Goal: Transaction & Acquisition: Book appointment/travel/reservation

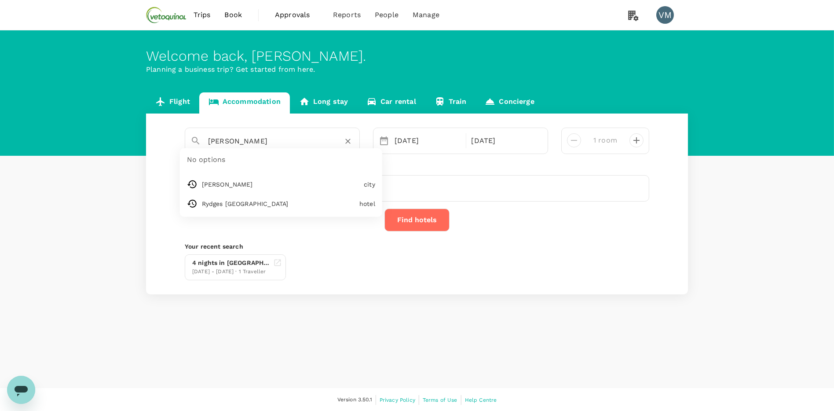
type input "Rydges [GEOGRAPHIC_DATA]"
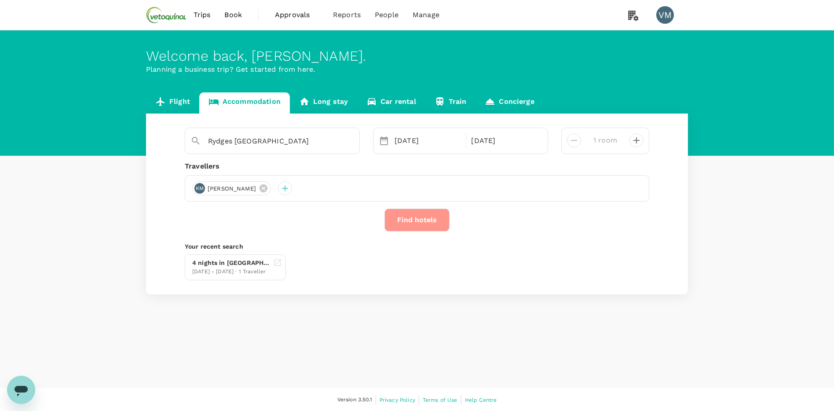
click at [408, 221] on button "Find hotels" at bounding box center [417, 220] width 65 height 23
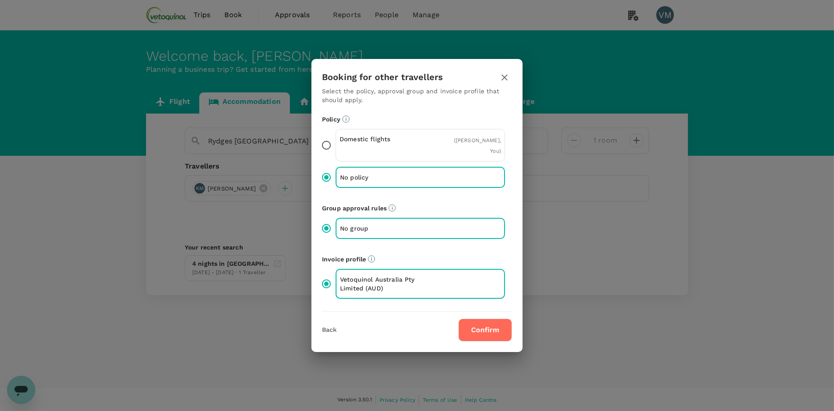
click at [488, 323] on button "Confirm" at bounding box center [486, 330] width 54 height 23
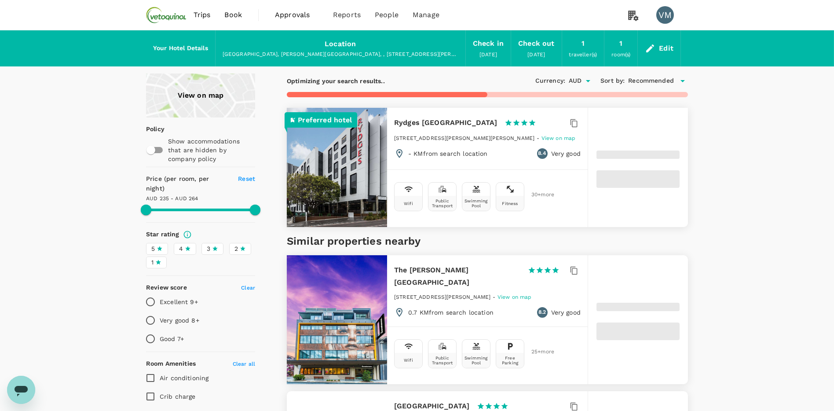
type input "262.59"
type input "87.89"
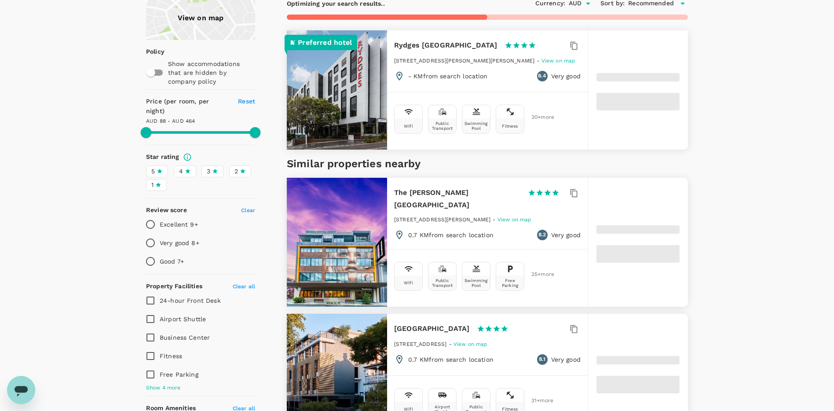
scroll to position [94, 0]
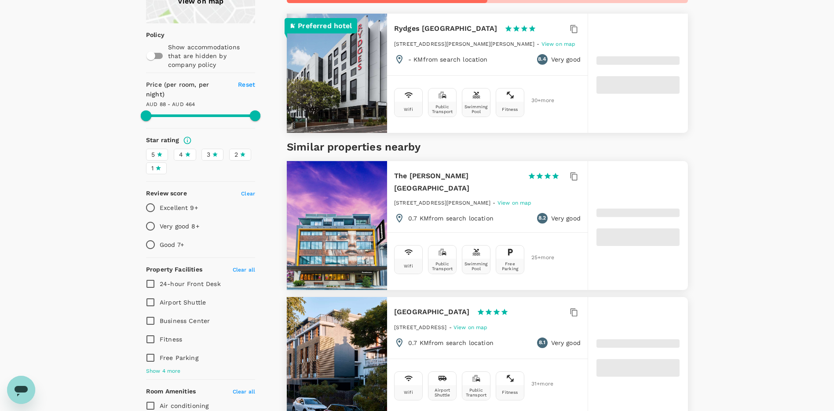
type input "463.89"
type input "54.04"
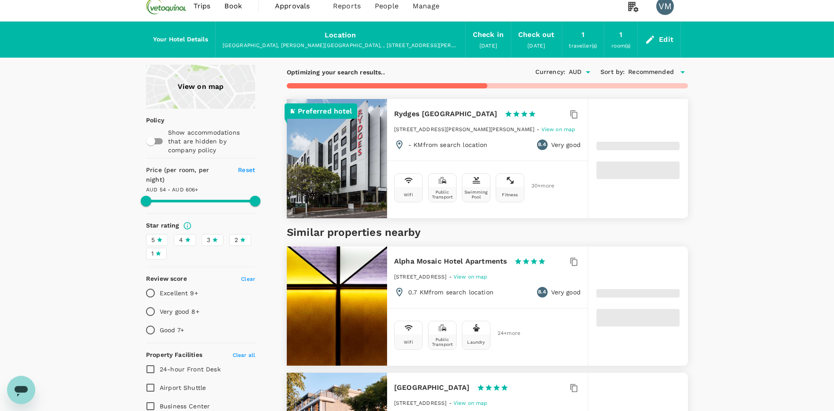
scroll to position [0, 0]
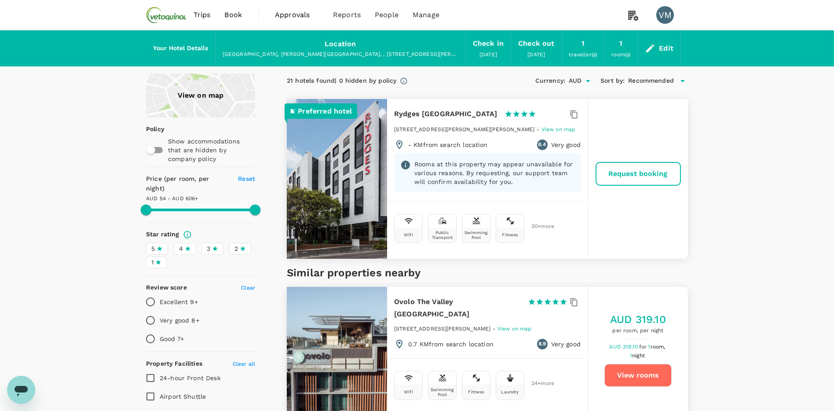
type input "605.04"
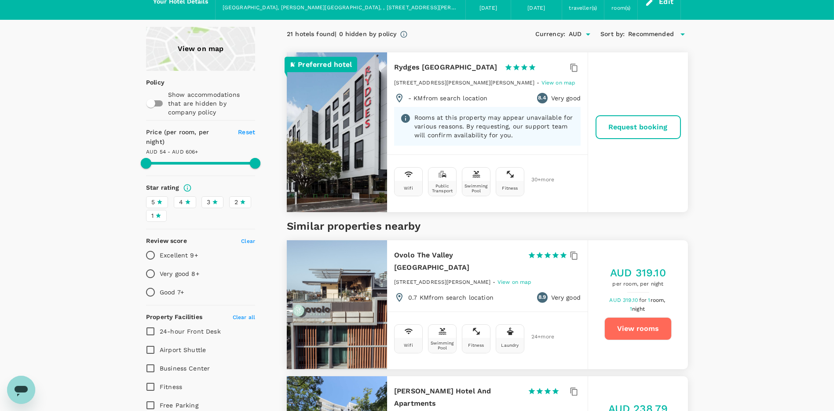
scroll to position [94, 0]
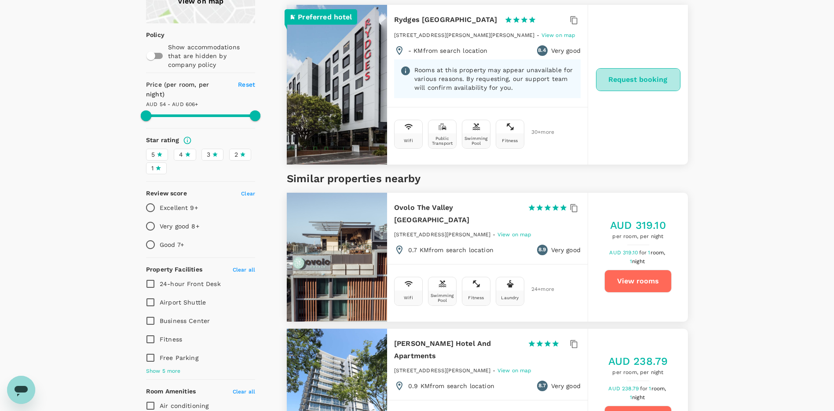
click at [640, 81] on button "Request booking" at bounding box center [638, 79] width 84 height 23
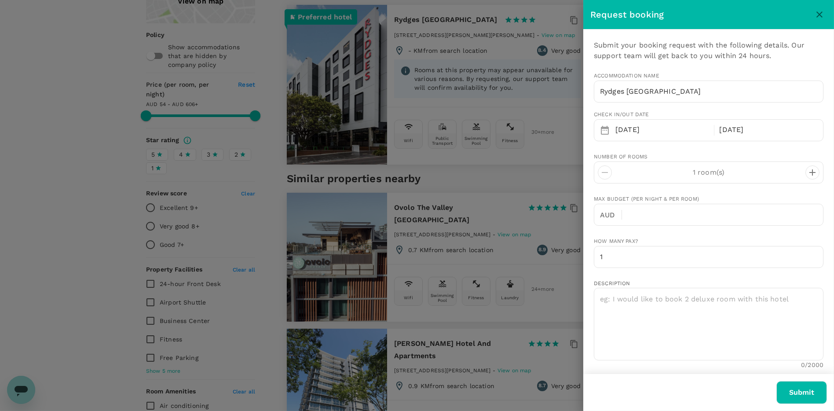
type input "61"
type input "458276077"
type input "[PERSON_NAME][EMAIL_ADDRESS][PERSON_NAME][DOMAIN_NAME]"
click at [822, 12] on icon "close" at bounding box center [820, 14] width 11 height 11
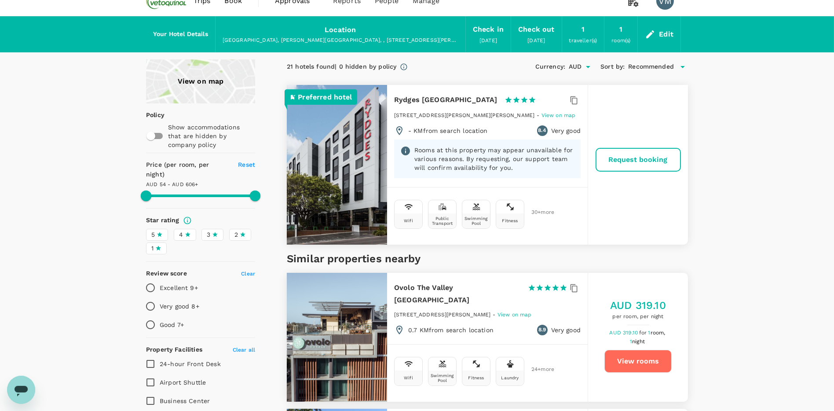
scroll to position [0, 0]
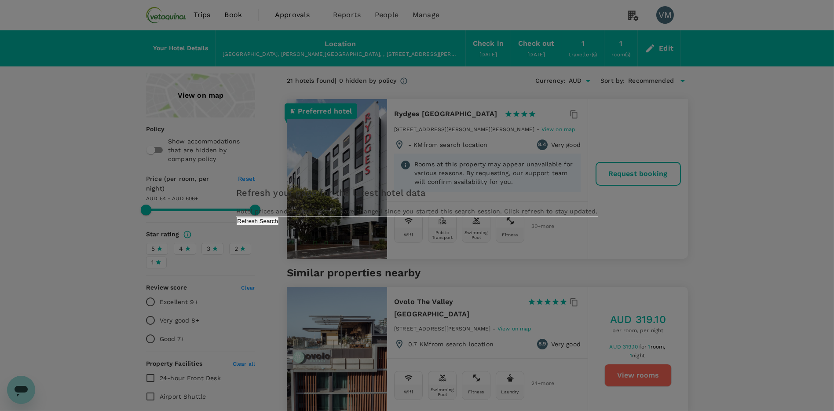
type input "605.04"
